Goal: Find specific page/section: Find specific page/section

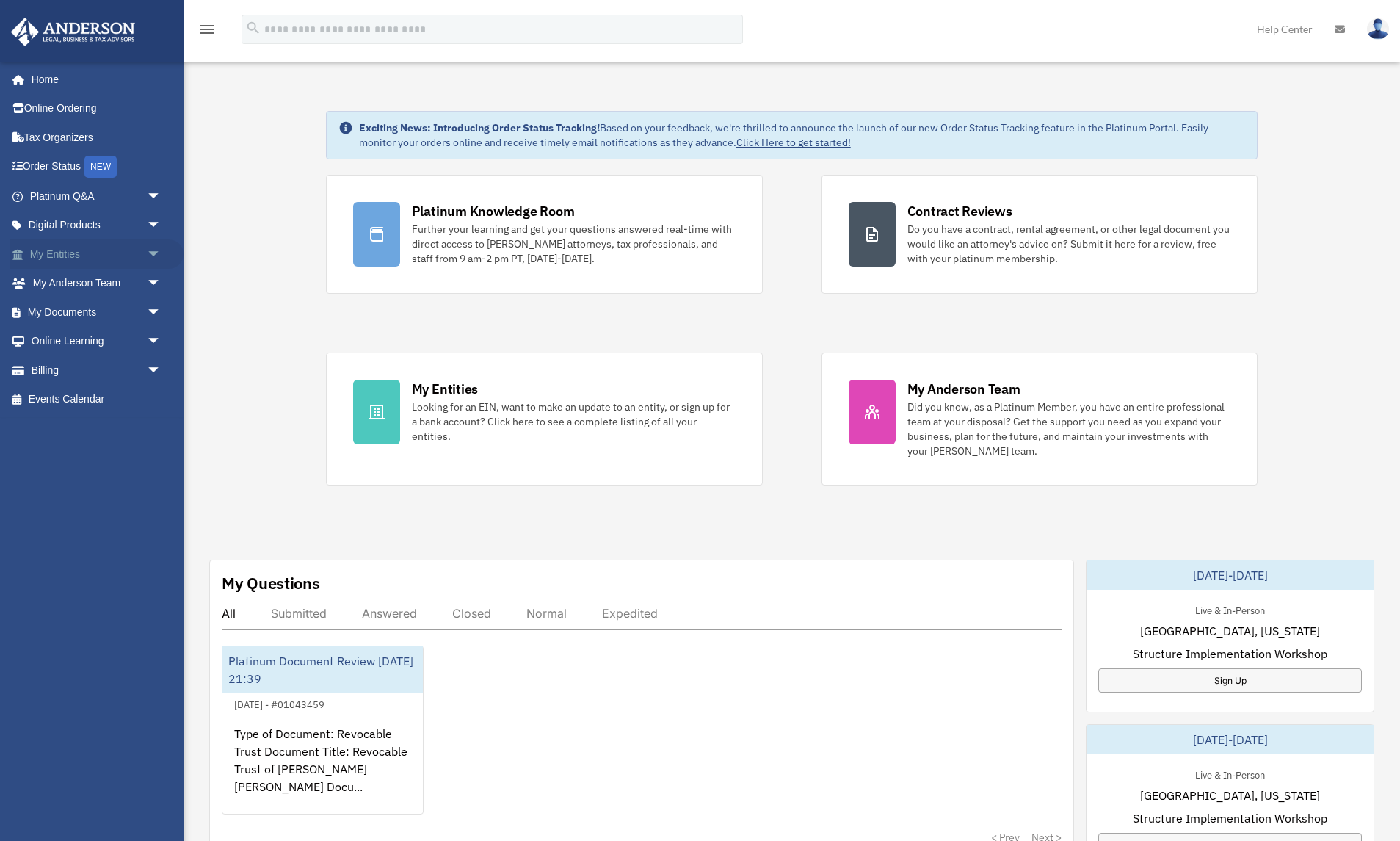
click at [169, 252] on span "arrow_drop_down" at bounding box center [161, 254] width 29 height 30
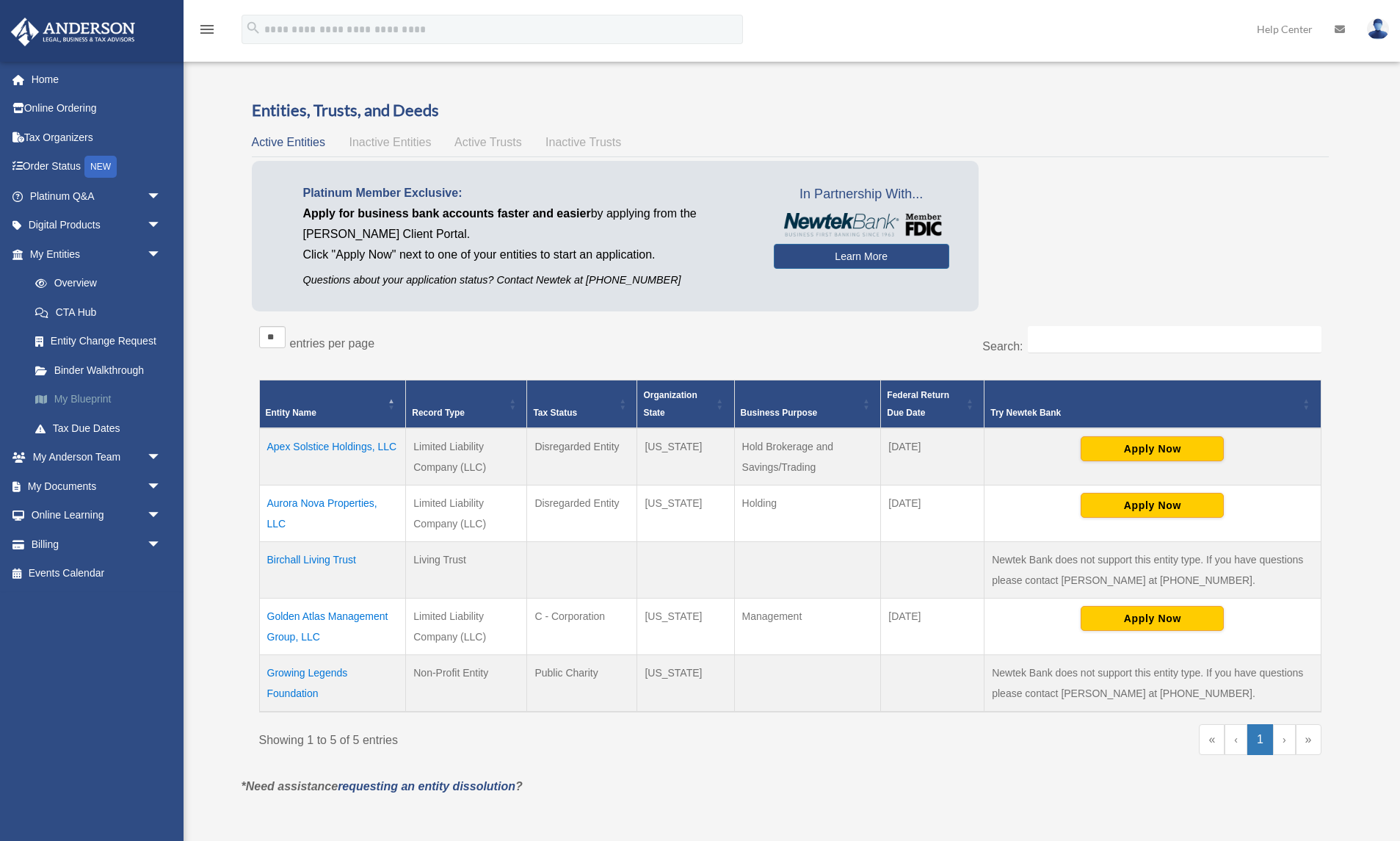
click at [82, 401] on link "My Blueprint" at bounding box center [102, 399] width 163 height 29
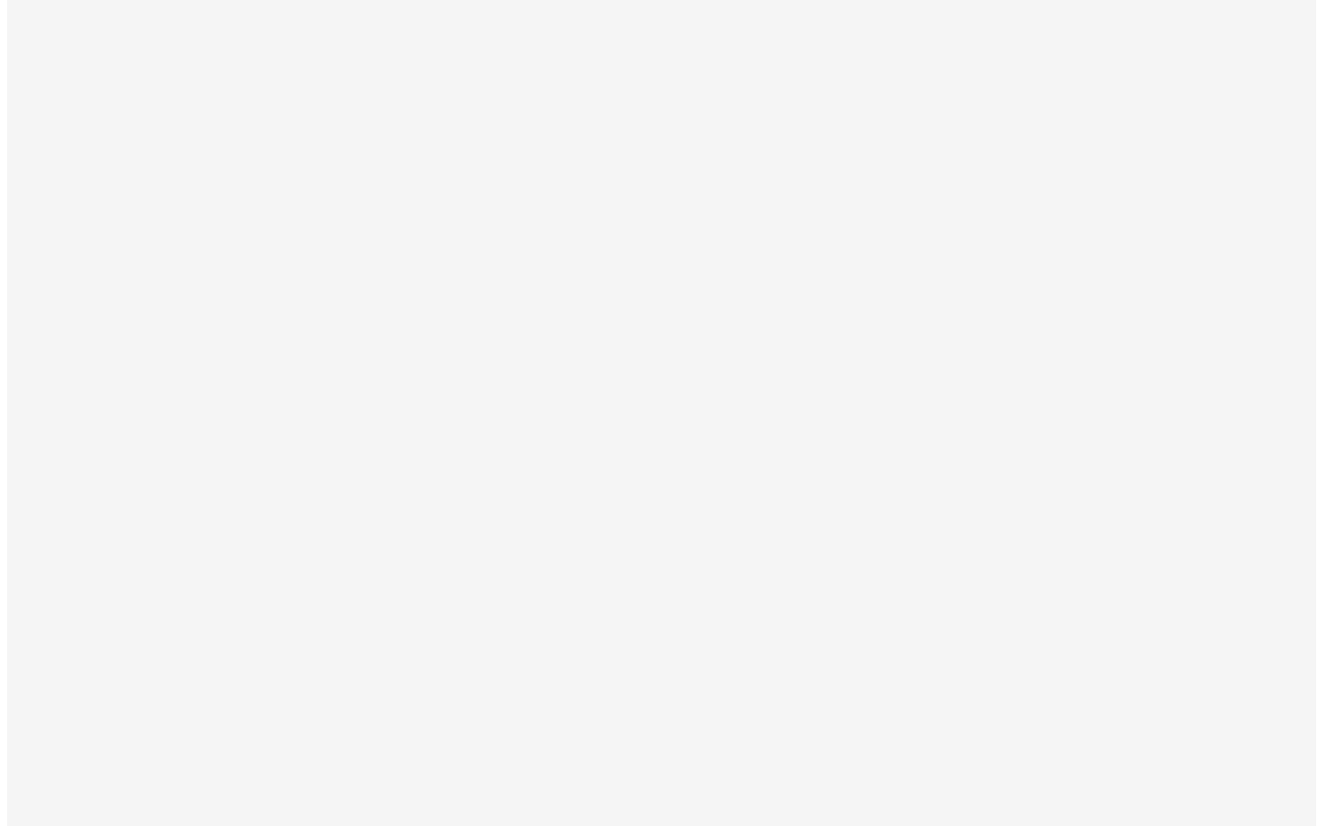
scroll to position [1, 0]
